Goal: Task Accomplishment & Management: Manage account settings

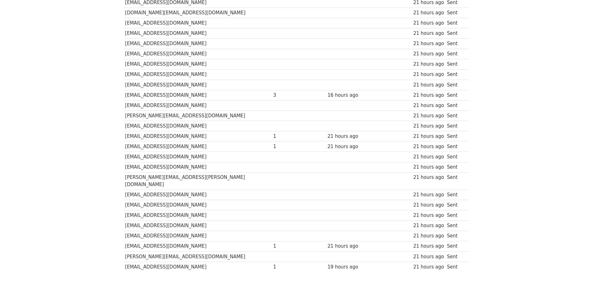
scroll to position [379, 0]
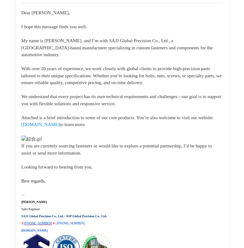
scroll to position [2610, 0]
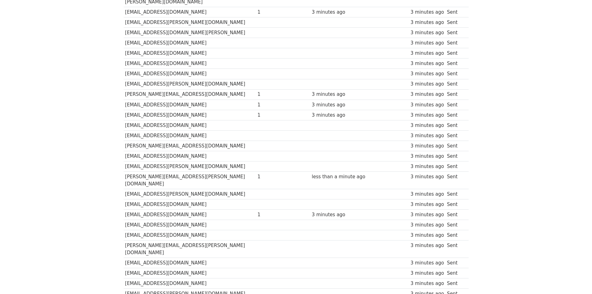
click at [256, 120] on td at bounding box center [270, 125] width 28 height 10
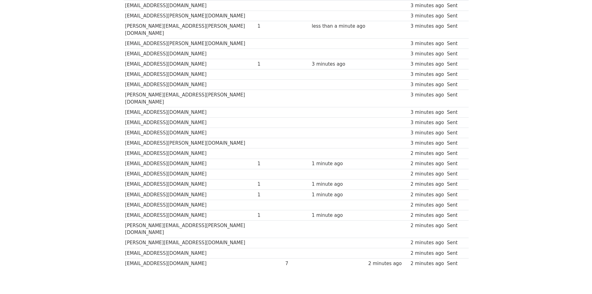
scroll to position [276, 0]
